Goal: Task Accomplishment & Management: Use online tool/utility

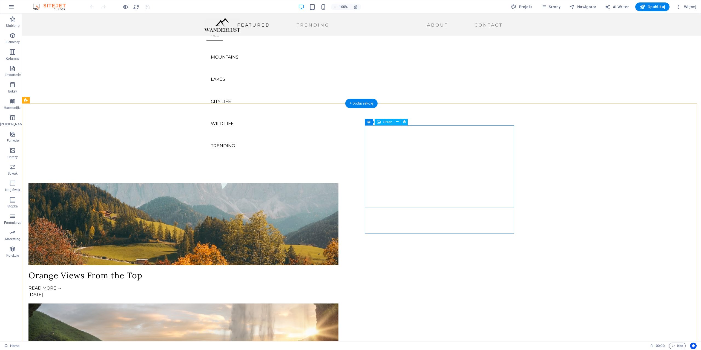
scroll to position [164, 0]
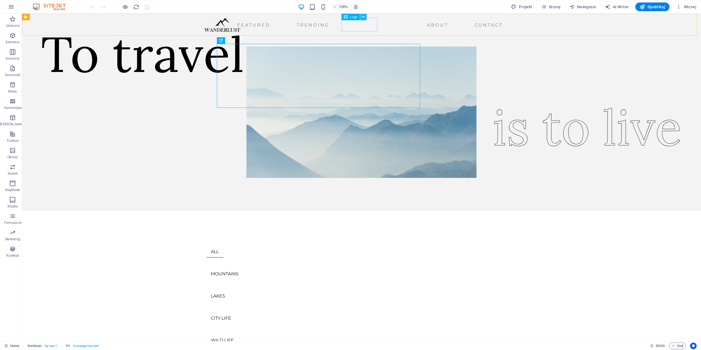
click at [363, 18] on icon at bounding box center [363, 17] width 3 height 6
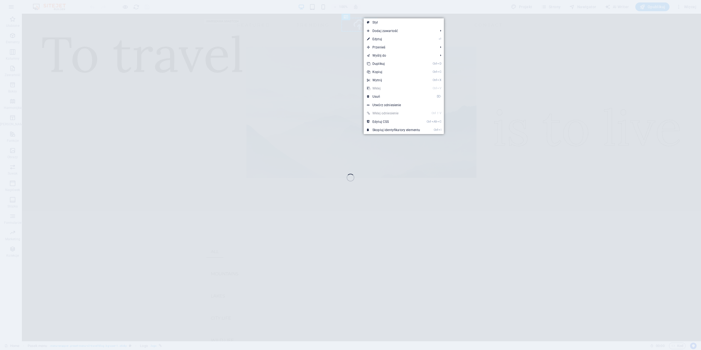
select select "px"
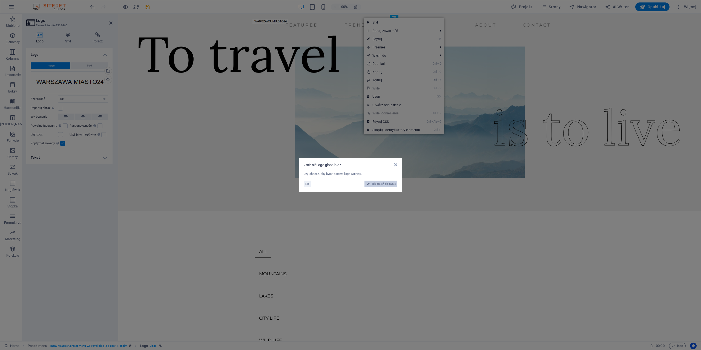
click at [381, 184] on span "Tak, zmień globalnie" at bounding box center [384, 184] width 24 height 7
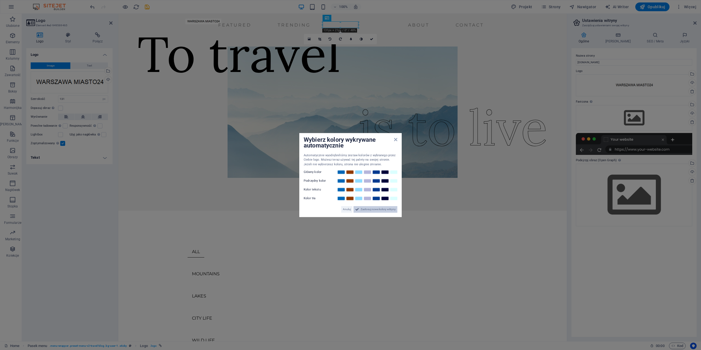
click at [369, 209] on span "Zastosuj nowe kolory witryny" at bounding box center [378, 209] width 35 height 7
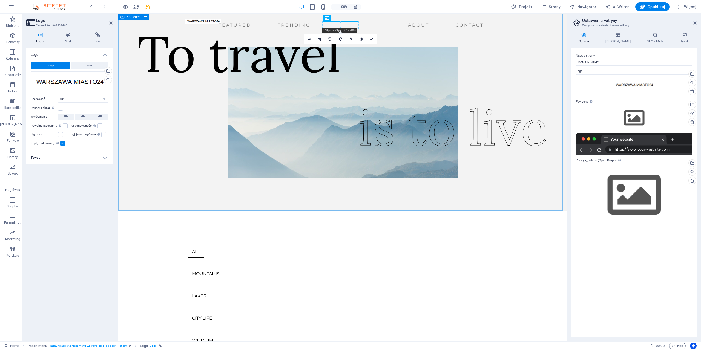
click at [482, 42] on div "To travel is to live" at bounding box center [342, 112] width 449 height 197
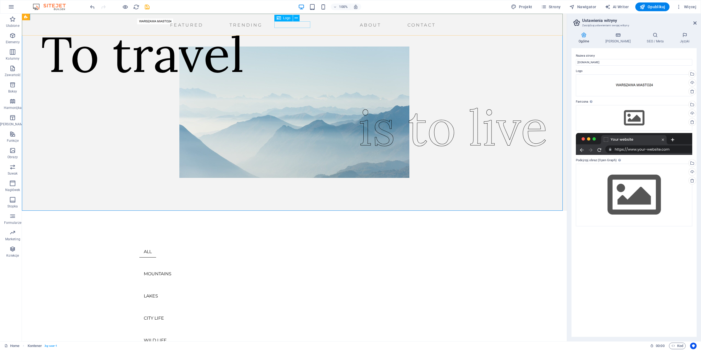
click at [278, 19] on icon at bounding box center [279, 18] width 4 height 7
click at [297, 18] on icon at bounding box center [296, 18] width 3 height 6
click at [295, 18] on icon at bounding box center [296, 18] width 3 height 6
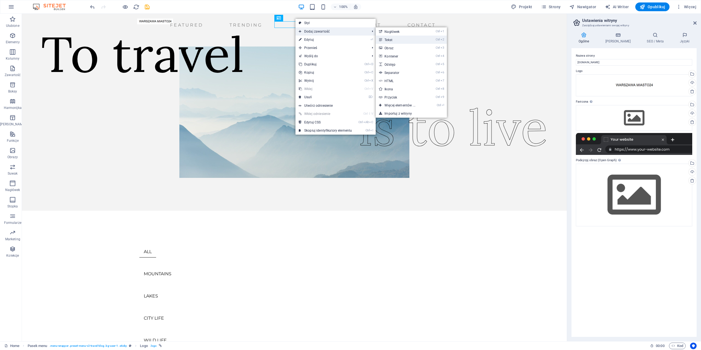
click at [389, 40] on link "Ctrl 2 Tekst" at bounding box center [401, 40] width 50 height 8
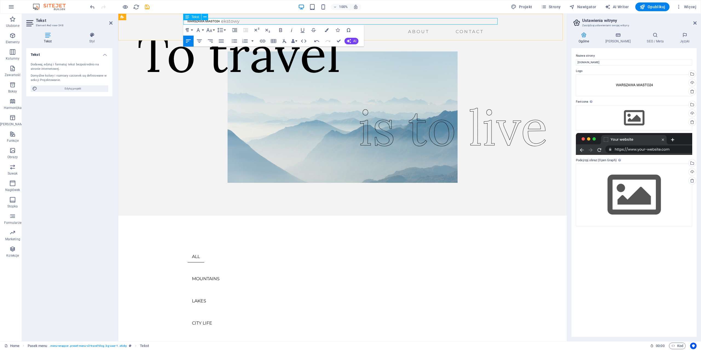
click at [237, 21] on p "Nowy element tekstowy" at bounding box center [342, 21] width 314 height 7
drag, startPoint x: 242, startPoint y: 22, endPoint x: 173, endPoint y: 24, distance: 69.1
click at [173, 24] on div "Nowy element tekstowy Featured Trending About Contact Menu" at bounding box center [342, 27] width 449 height 27
click at [390, 45] on div "To travel is to live" at bounding box center [342, 115] width 449 height 202
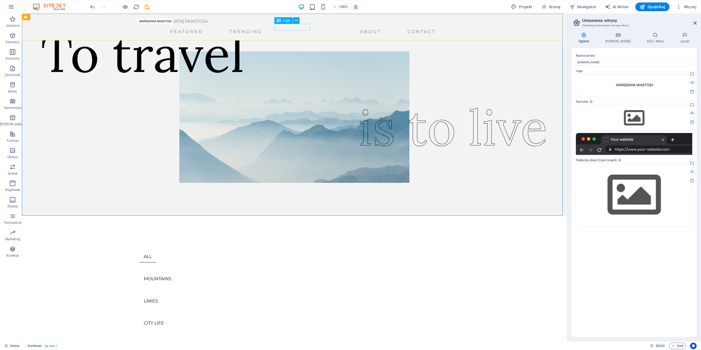
click at [173, 25] on div at bounding box center [155, 21] width 36 height 7
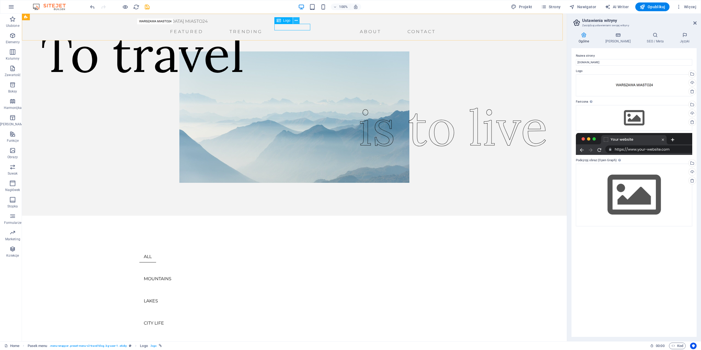
click at [295, 20] on icon at bounding box center [296, 21] width 3 height 6
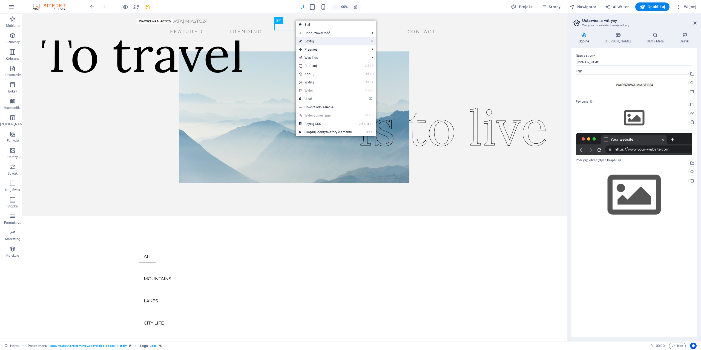
click at [313, 42] on link "⏎ Edytuj" at bounding box center [326, 41] width 60 height 8
select select "px"
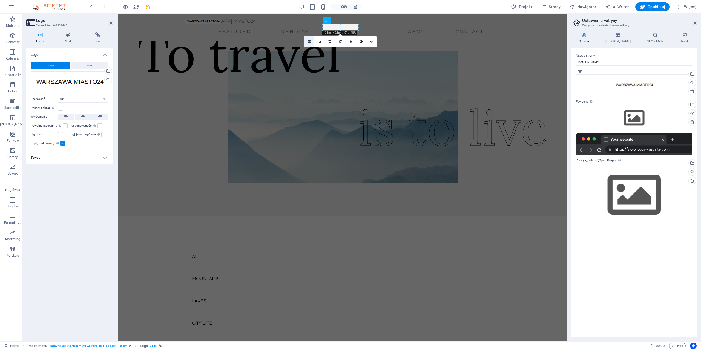
click at [311, 41] on link at bounding box center [309, 41] width 10 height 10
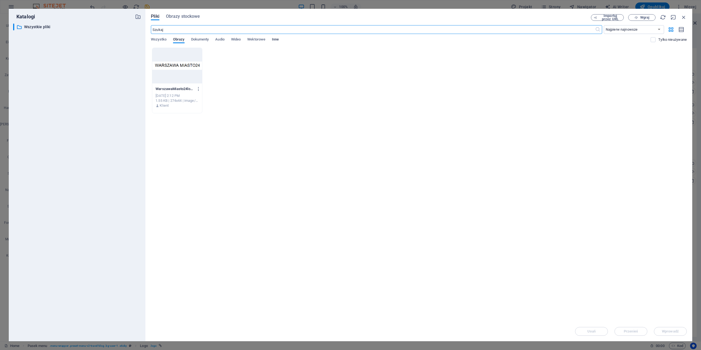
click at [275, 39] on span "Inne" at bounding box center [275, 40] width 7 height 8
click at [158, 41] on span "Wszystko" at bounding box center [159, 40] width 16 height 8
click at [200, 88] on icon "button" at bounding box center [198, 89] width 5 height 5
click at [191, 196] on h6 "Usuń" at bounding box center [202, 195] width 31 height 7
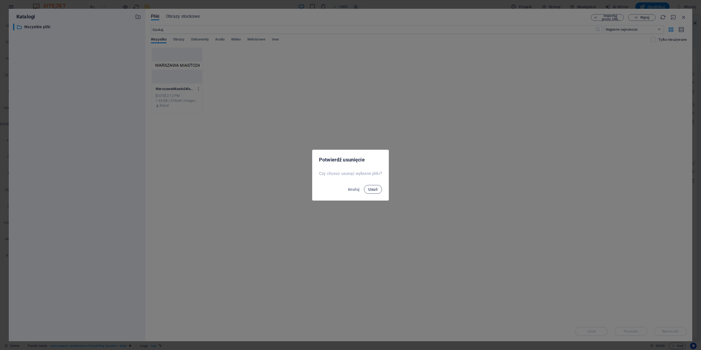
click at [374, 189] on span "Usuń" at bounding box center [372, 189] width 9 height 4
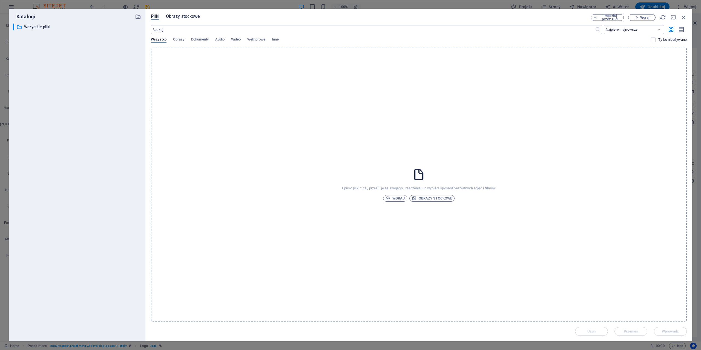
click at [181, 15] on span "Obrazy stockowe" at bounding box center [183, 16] width 34 height 7
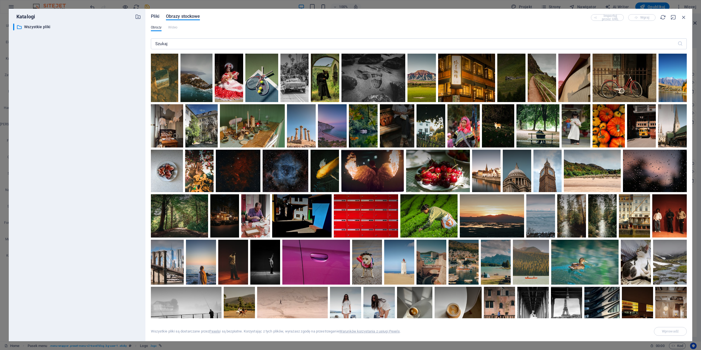
click at [156, 16] on span "Pliki" at bounding box center [155, 16] width 8 height 7
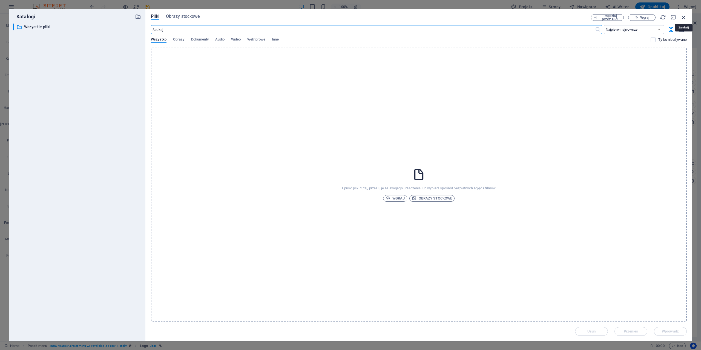
click at [684, 17] on icon "button" at bounding box center [684, 17] width 6 height 6
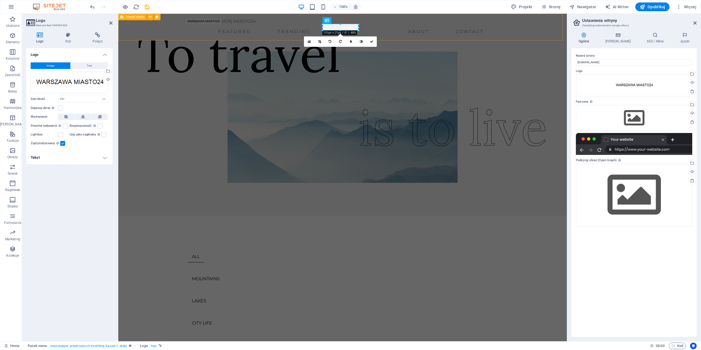
click at [546, 30] on div "WARSZAWA MIASTO24 Featured Trending About Contact Menu" at bounding box center [342, 27] width 449 height 27
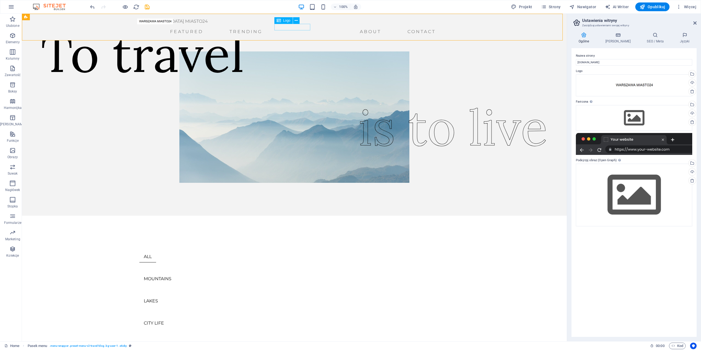
click at [281, 21] on icon at bounding box center [279, 20] width 4 height 7
click at [173, 25] on div at bounding box center [155, 21] width 36 height 7
click at [298, 21] on button at bounding box center [296, 20] width 7 height 7
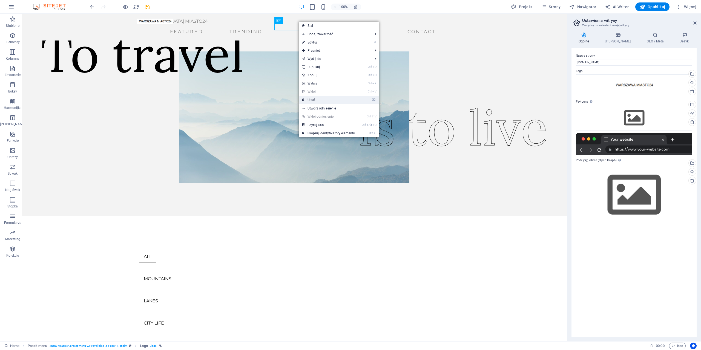
click at [320, 100] on link "⌦ Usuń" at bounding box center [329, 100] width 60 height 8
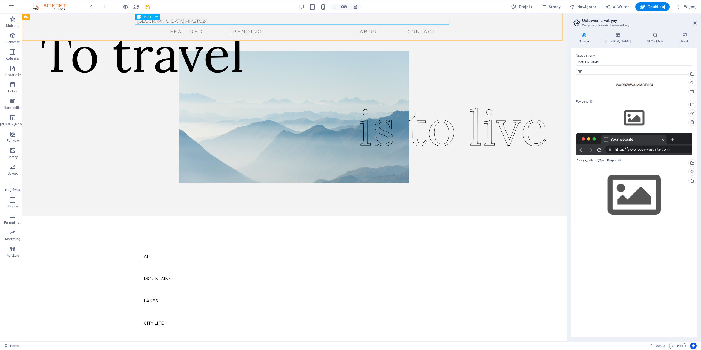
click at [172, 21] on div "WARSZAWA MIASTO24" at bounding box center [294, 21] width 314 height 7
click at [139, 18] on icon at bounding box center [139, 17] width 4 height 7
click at [156, 17] on icon at bounding box center [156, 17] width 3 height 6
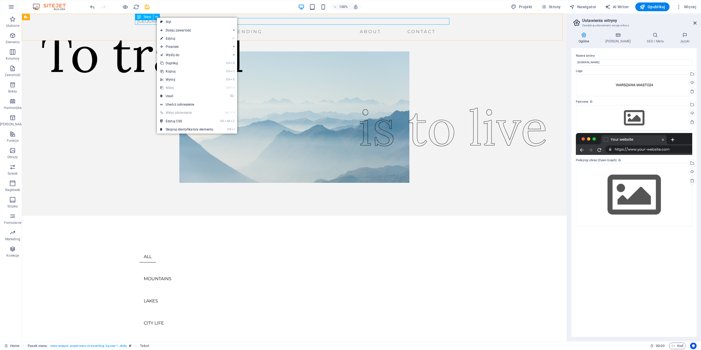
click at [142, 18] on div "Tekst" at bounding box center [144, 17] width 18 height 7
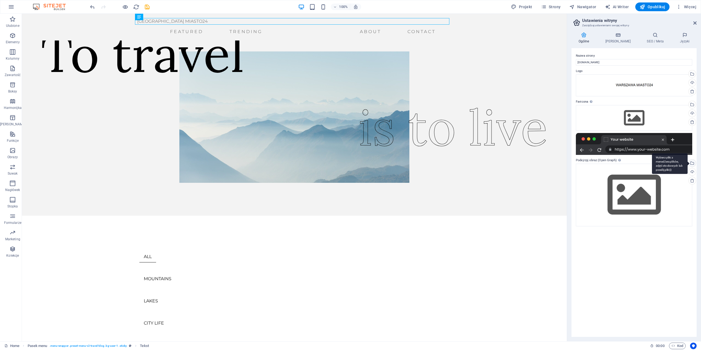
click at [692, 165] on div "Wybierz pliki z menedżera plików, zdjęć stockowych lub prześlij plik(i)" at bounding box center [692, 164] width 8 height 8
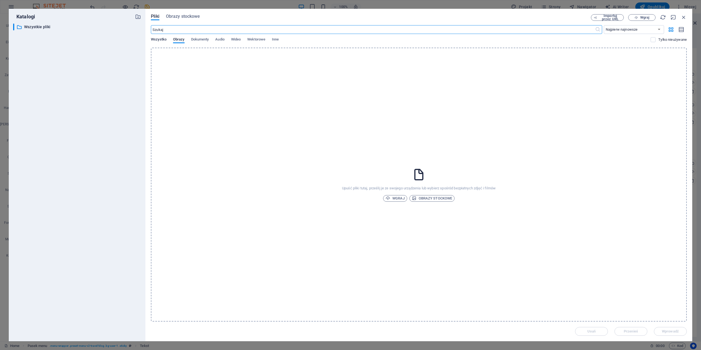
click at [164, 39] on span "Wszystko" at bounding box center [159, 40] width 16 height 8
click at [189, 41] on div "Wszystko Obrazy Dokumenty Audio Wideo Wektorowe Inne" at bounding box center [401, 42] width 500 height 10
click at [178, 39] on span "Obrazy" at bounding box center [179, 40] width 12 height 8
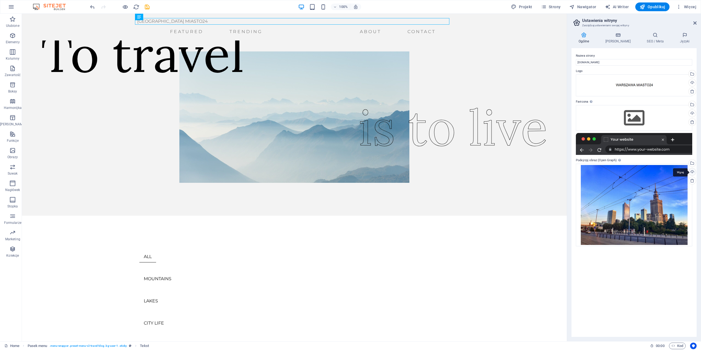
click at [691, 171] on div "Wgraj" at bounding box center [692, 172] width 8 height 8
click at [254, 20] on div "WARSZAWA MIASTO24" at bounding box center [294, 21] width 314 height 7
click at [141, 23] on div "WARSZAWA MIASTO24" at bounding box center [294, 21] width 314 height 7
click at [171, 23] on div "WARSZAWA MIASTO24" at bounding box center [294, 21] width 314 height 7
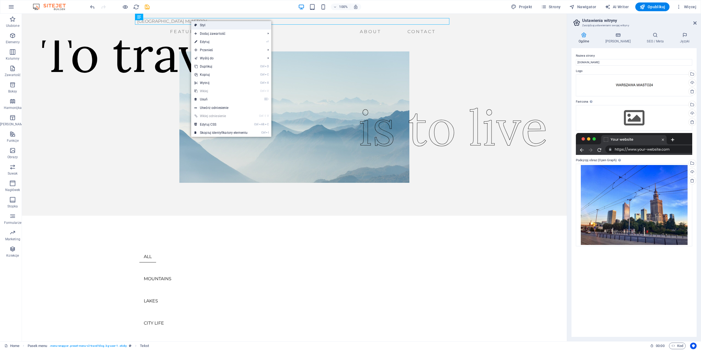
drag, startPoint x: 211, startPoint y: 26, endPoint x: 136, endPoint y: 28, distance: 74.8
click at [211, 26] on link "Styl" at bounding box center [231, 25] width 80 height 8
select select "rem"
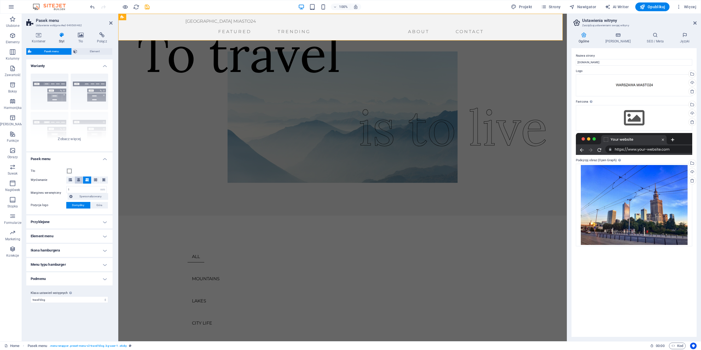
click at [79, 179] on icon at bounding box center [78, 179] width 3 height 3
click at [207, 21] on div "WARSZAWA MIASTO24" at bounding box center [342, 21] width 314 height 7
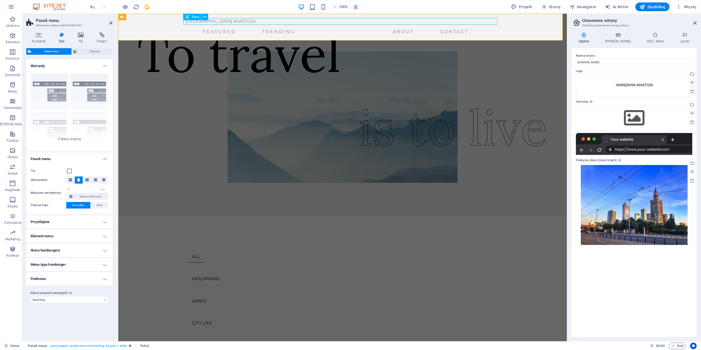
click at [219, 22] on div "WARSZAWA MIASTO24" at bounding box center [342, 21] width 314 height 7
click at [78, 180] on icon at bounding box center [78, 179] width 3 height 3
click at [71, 139] on div "Obramowanie Wyśrodkowany Domyślny Ustalone Loki Wyzwalacz akcji Szeroki XXL" at bounding box center [69, 110] width 86 height 82
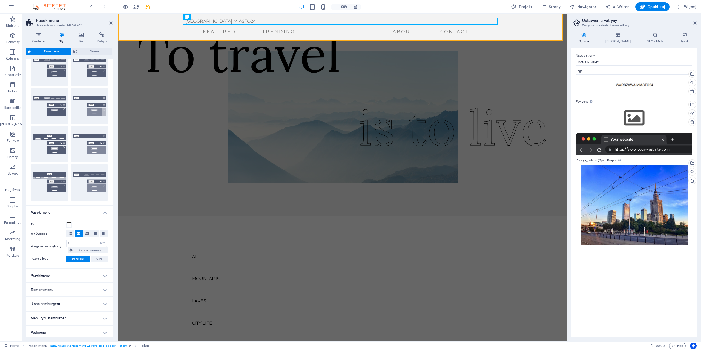
scroll to position [48, 0]
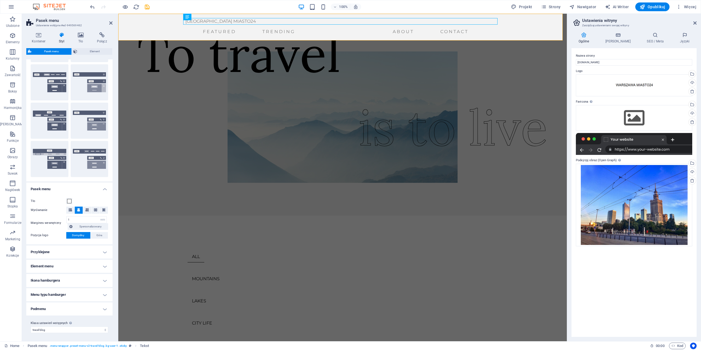
click at [103, 267] on h4 "Element menu" at bounding box center [69, 266] width 86 height 13
click at [104, 267] on h4 "Element menu" at bounding box center [69, 265] width 86 height 10
click at [12, 232] on icon "button" at bounding box center [12, 233] width 7 height 7
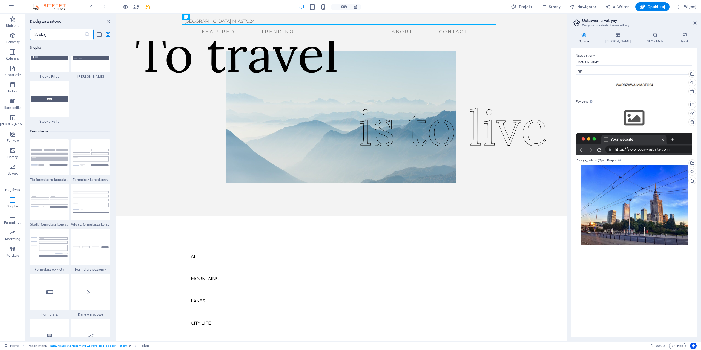
scroll to position [3859, 0]
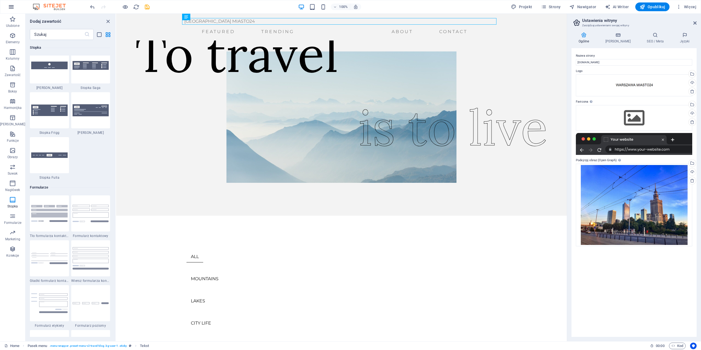
click at [10, 6] on icon "button" at bounding box center [11, 7] width 7 height 7
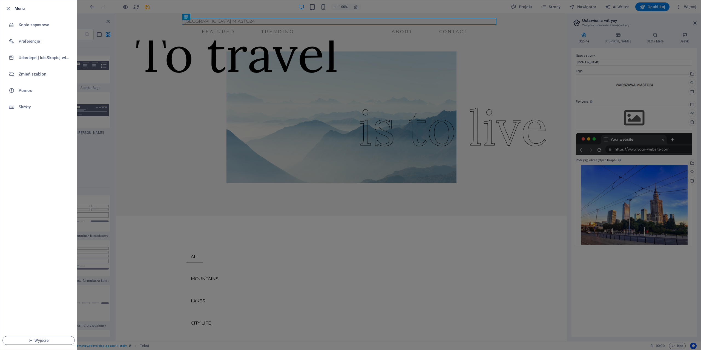
click at [180, 130] on div at bounding box center [350, 175] width 701 height 350
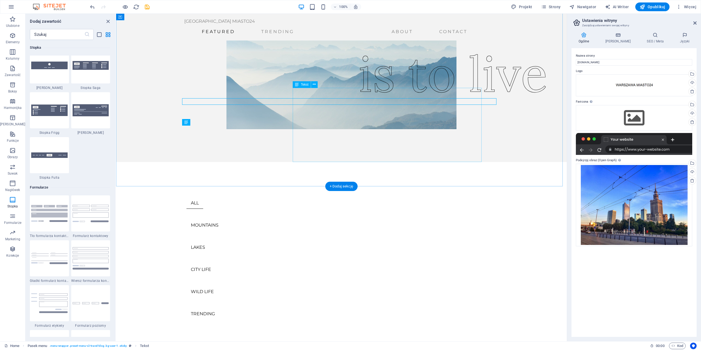
scroll to position [0, 0]
